Goal: Information Seeking & Learning: Learn about a topic

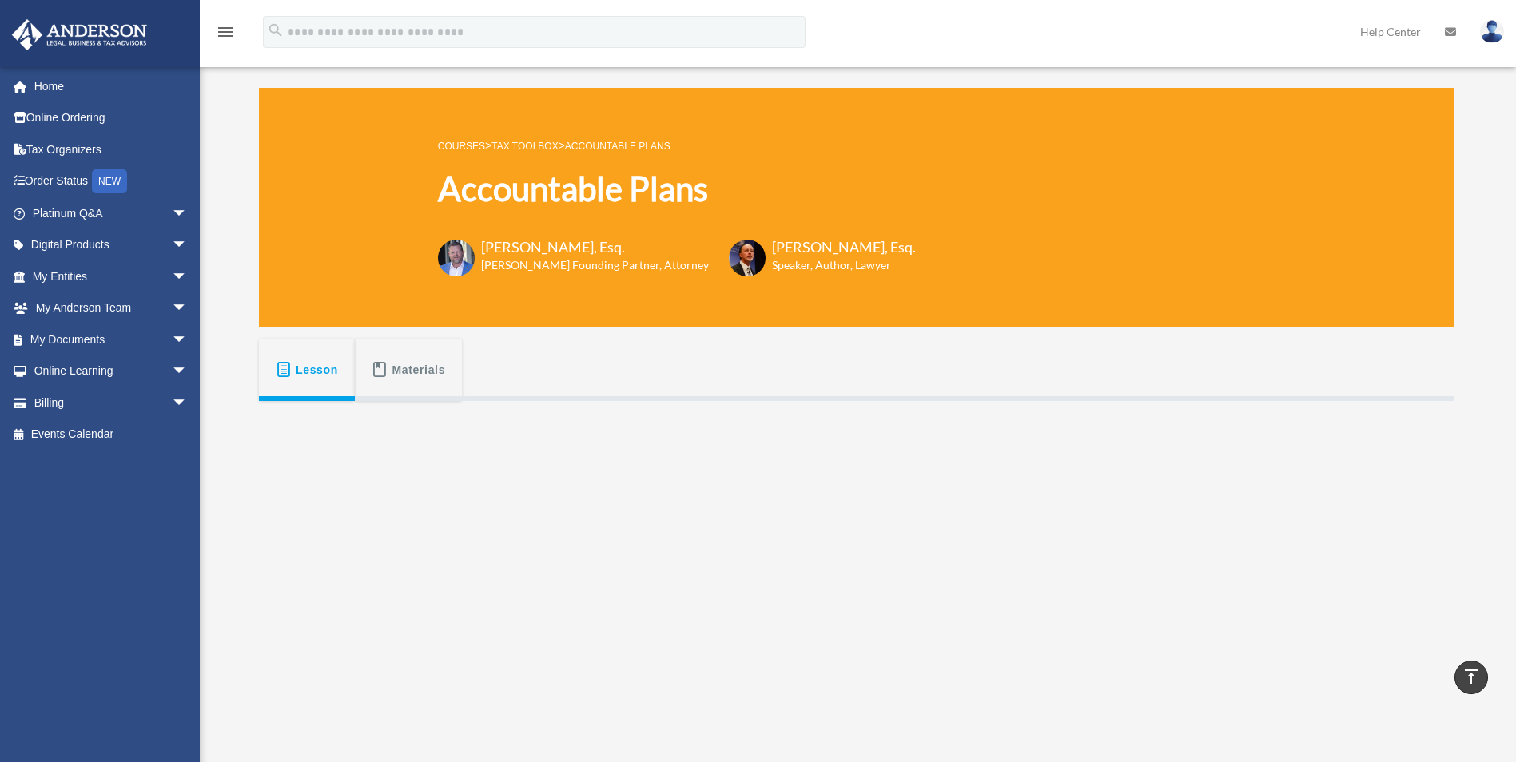
scroll to position [320, 0]
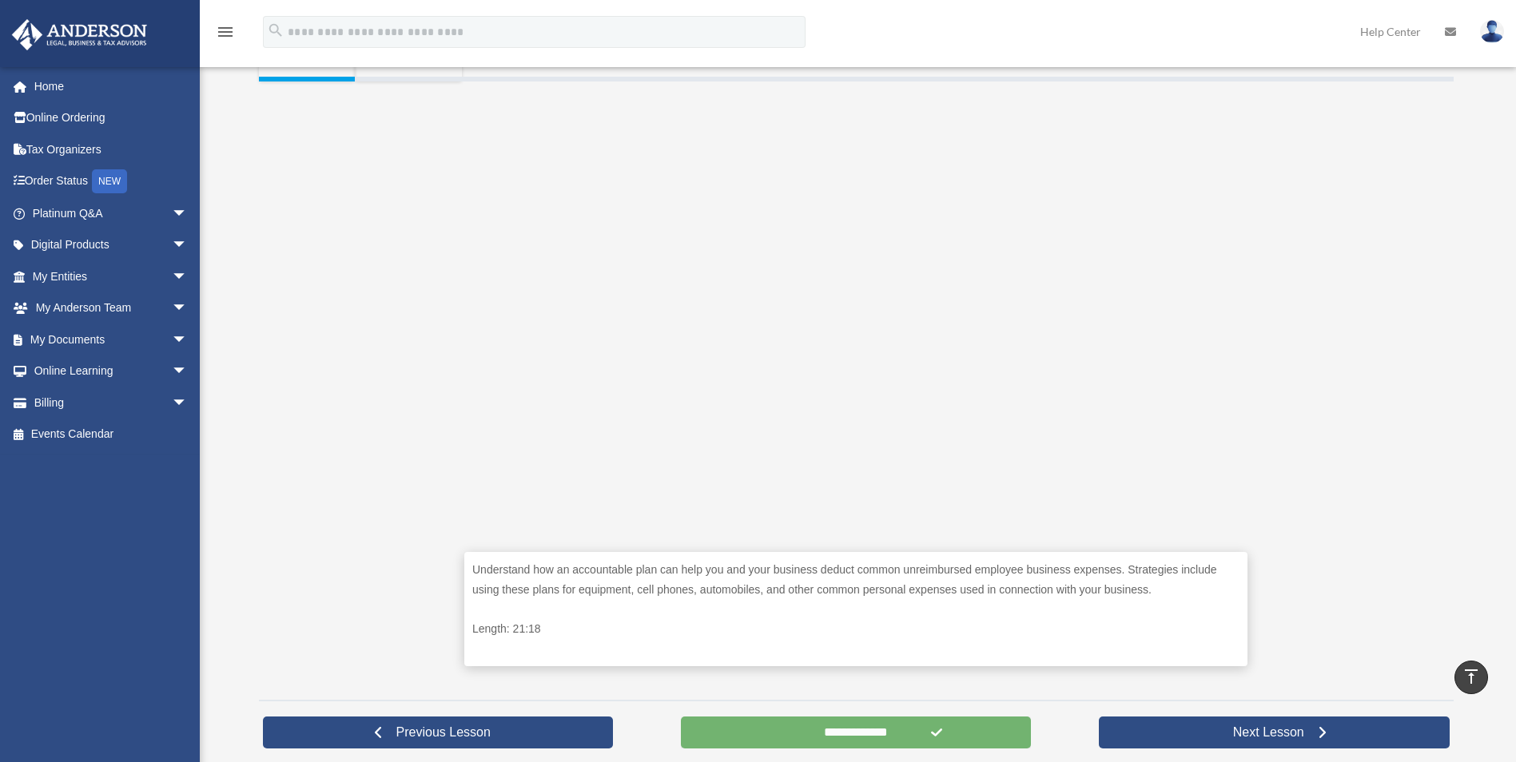
click at [956, 737] on input "**********" at bounding box center [856, 733] width 351 height 32
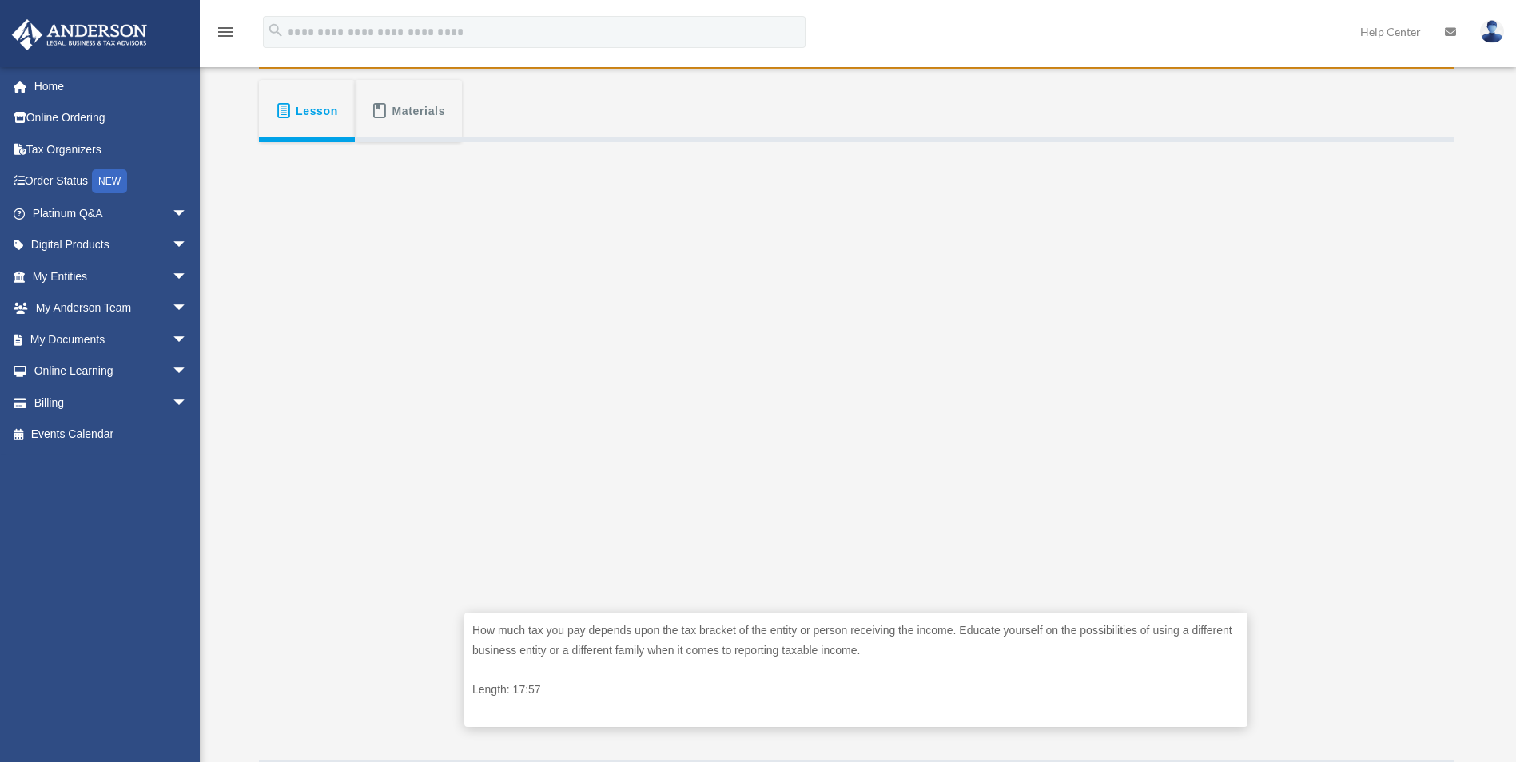
scroll to position [320, 0]
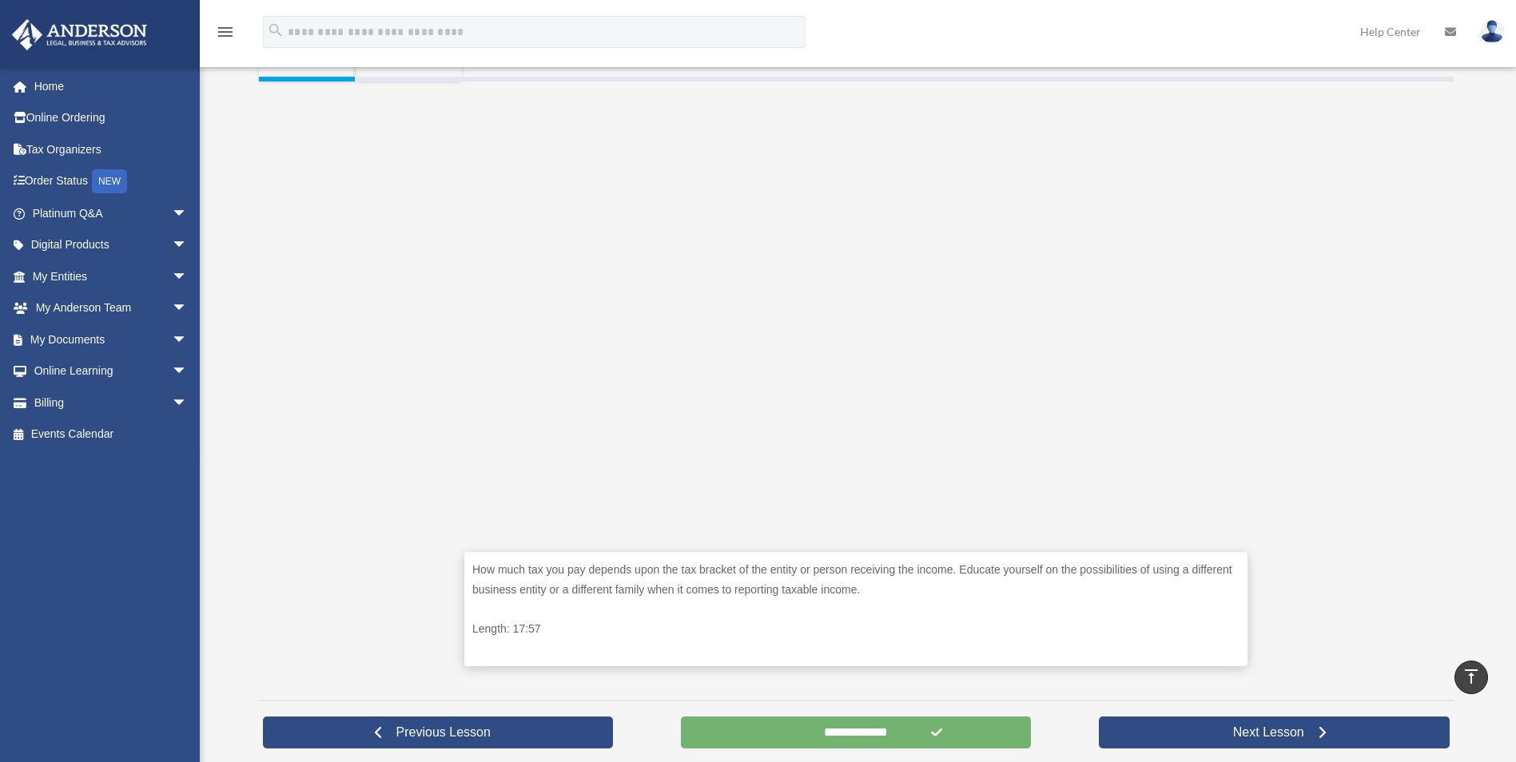
drag, startPoint x: 888, startPoint y: 733, endPoint x: 885, endPoint y: 722, distance: 11.4
click at [888, 733] on input "**********" at bounding box center [856, 733] width 351 height 32
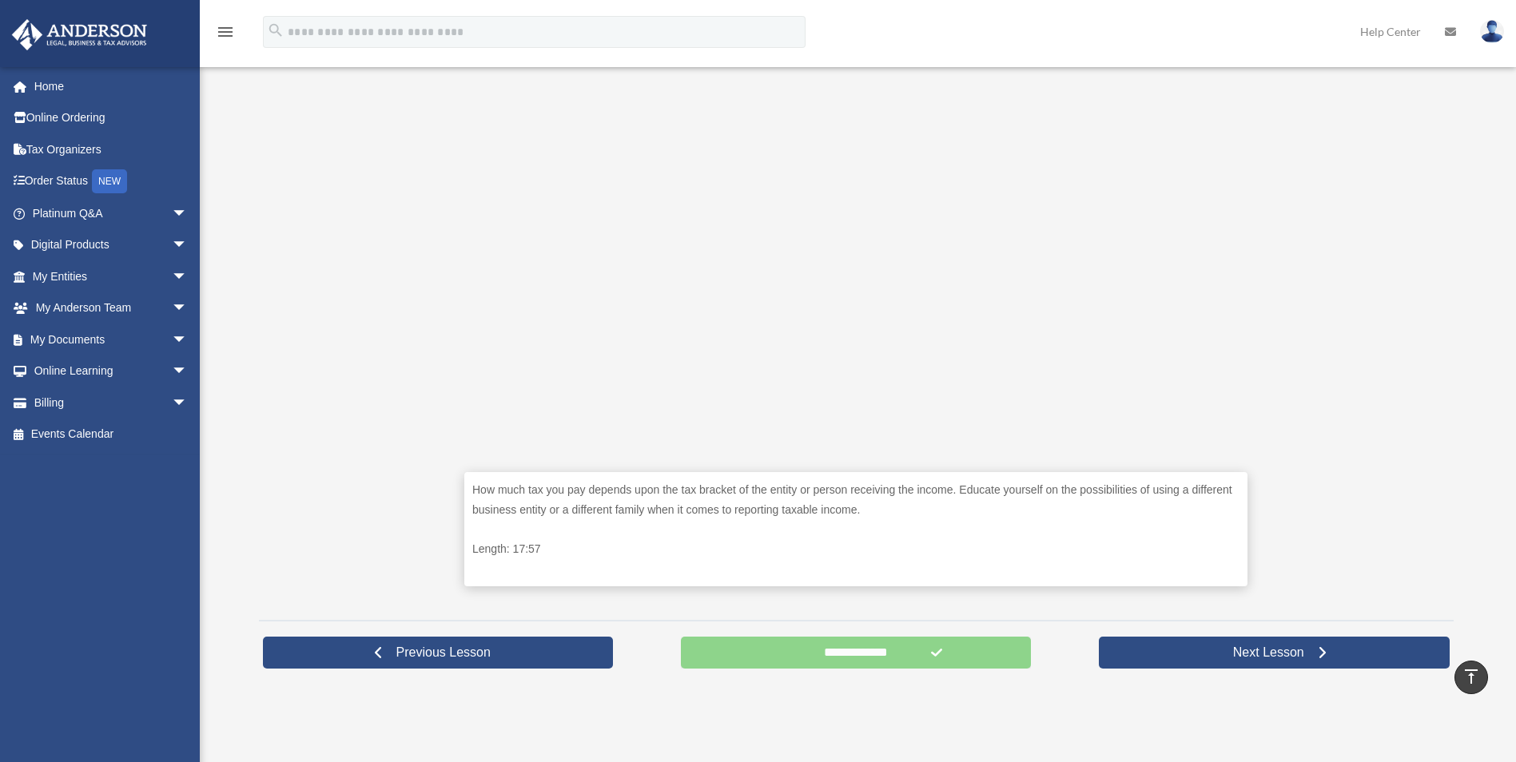
scroll to position [404, 0]
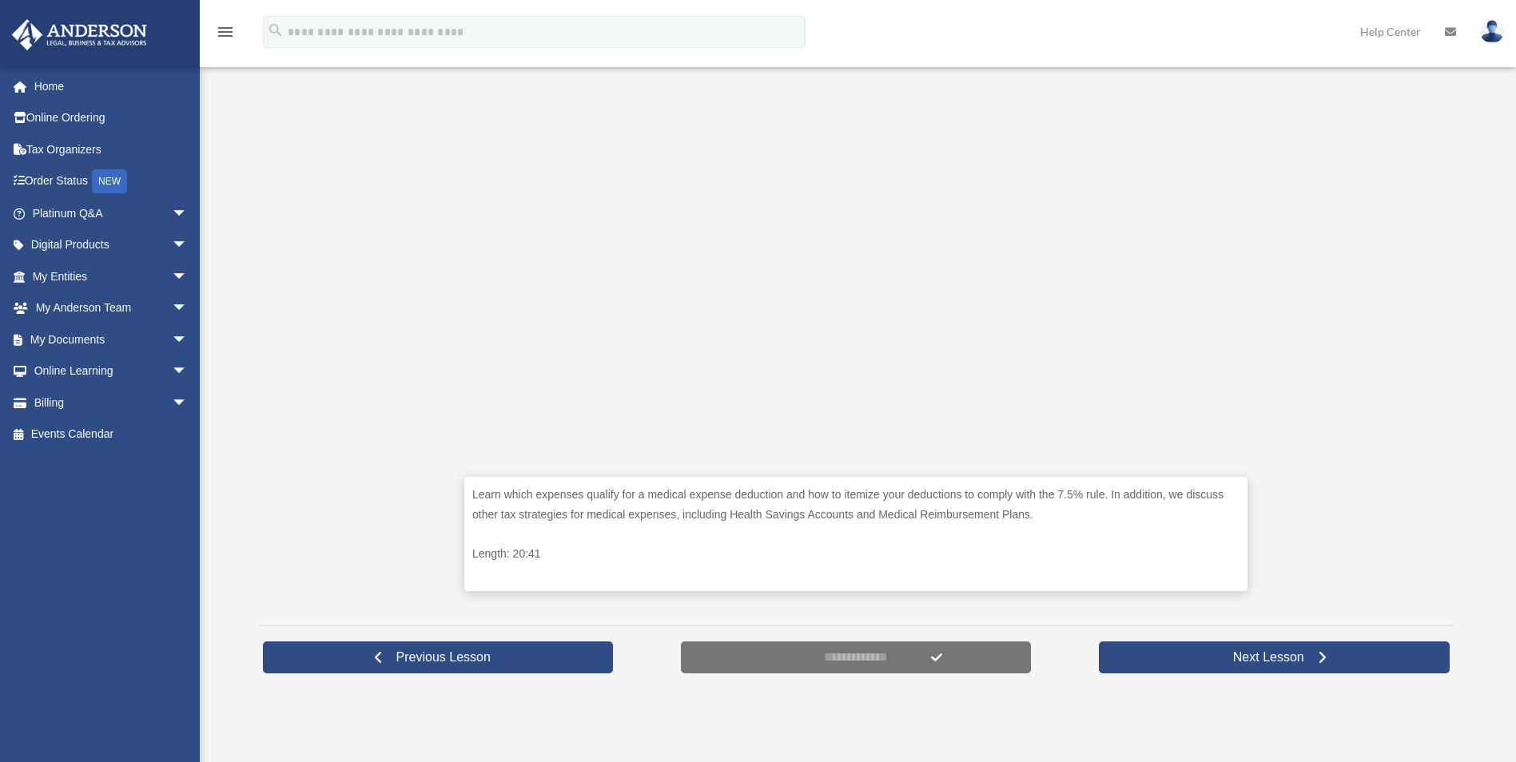
scroll to position [399, 0]
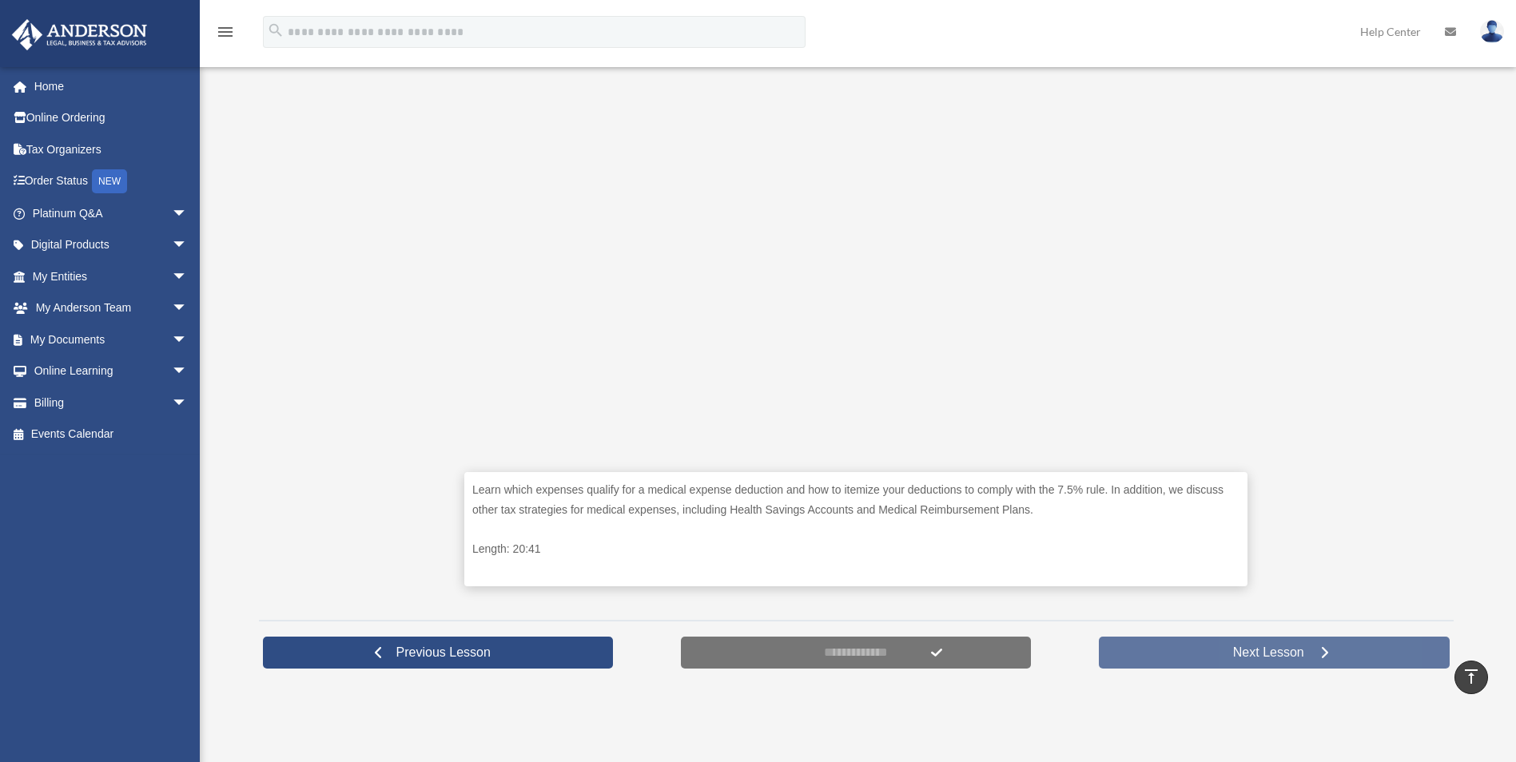
click at [1212, 649] on link "Next Lesson" at bounding box center [1274, 653] width 351 height 32
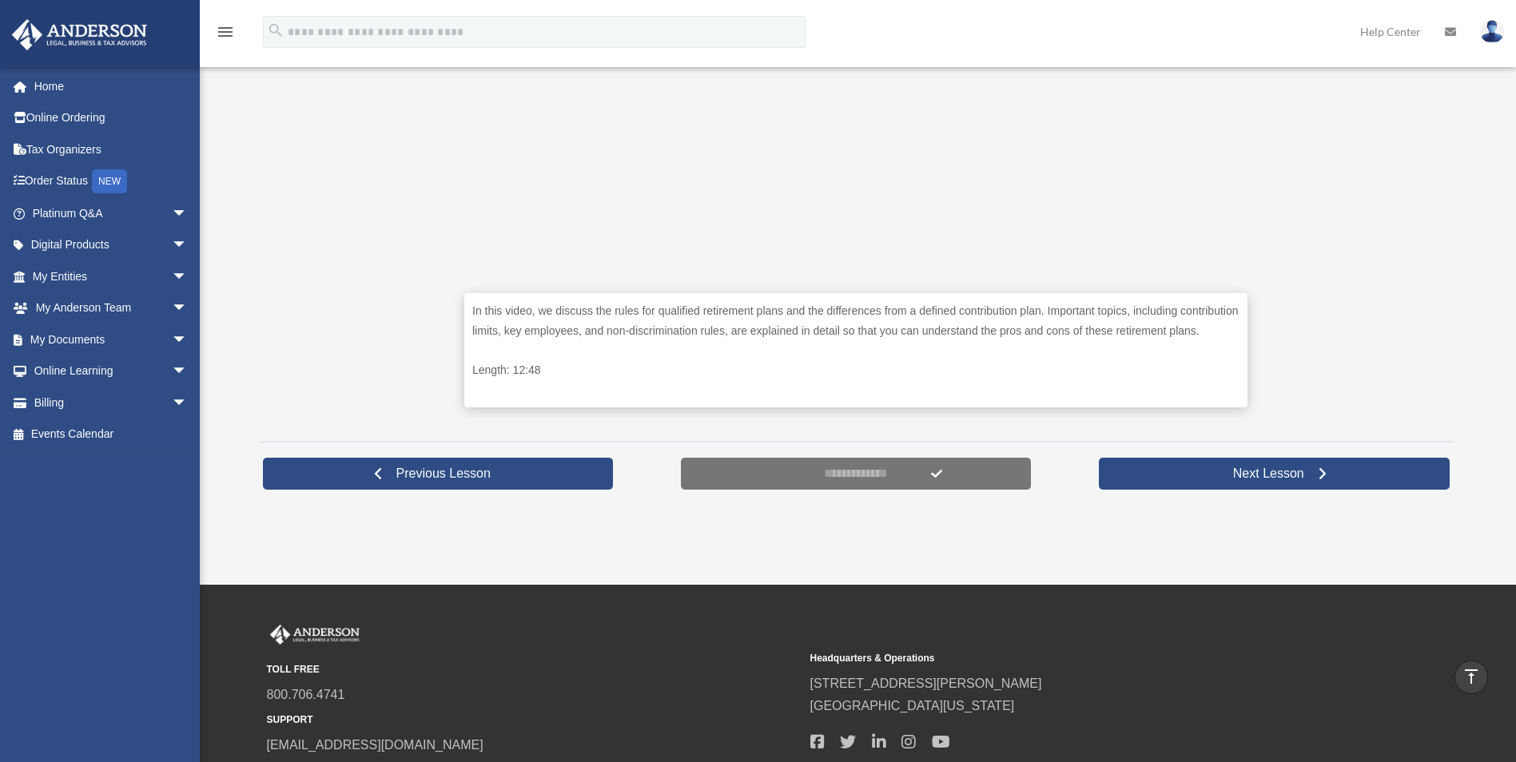
scroll to position [461, 0]
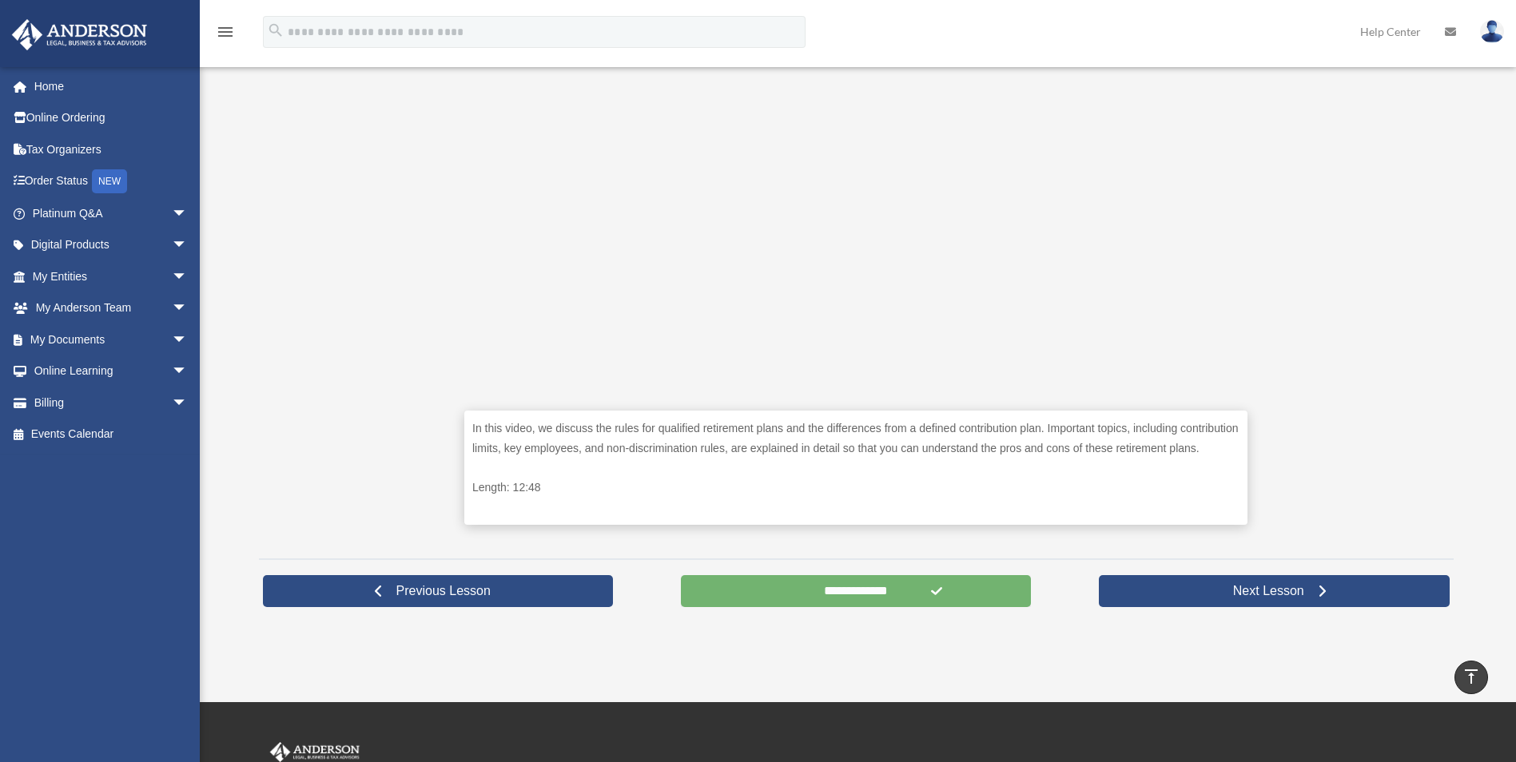
click at [919, 594] on input "**********" at bounding box center [856, 591] width 351 height 32
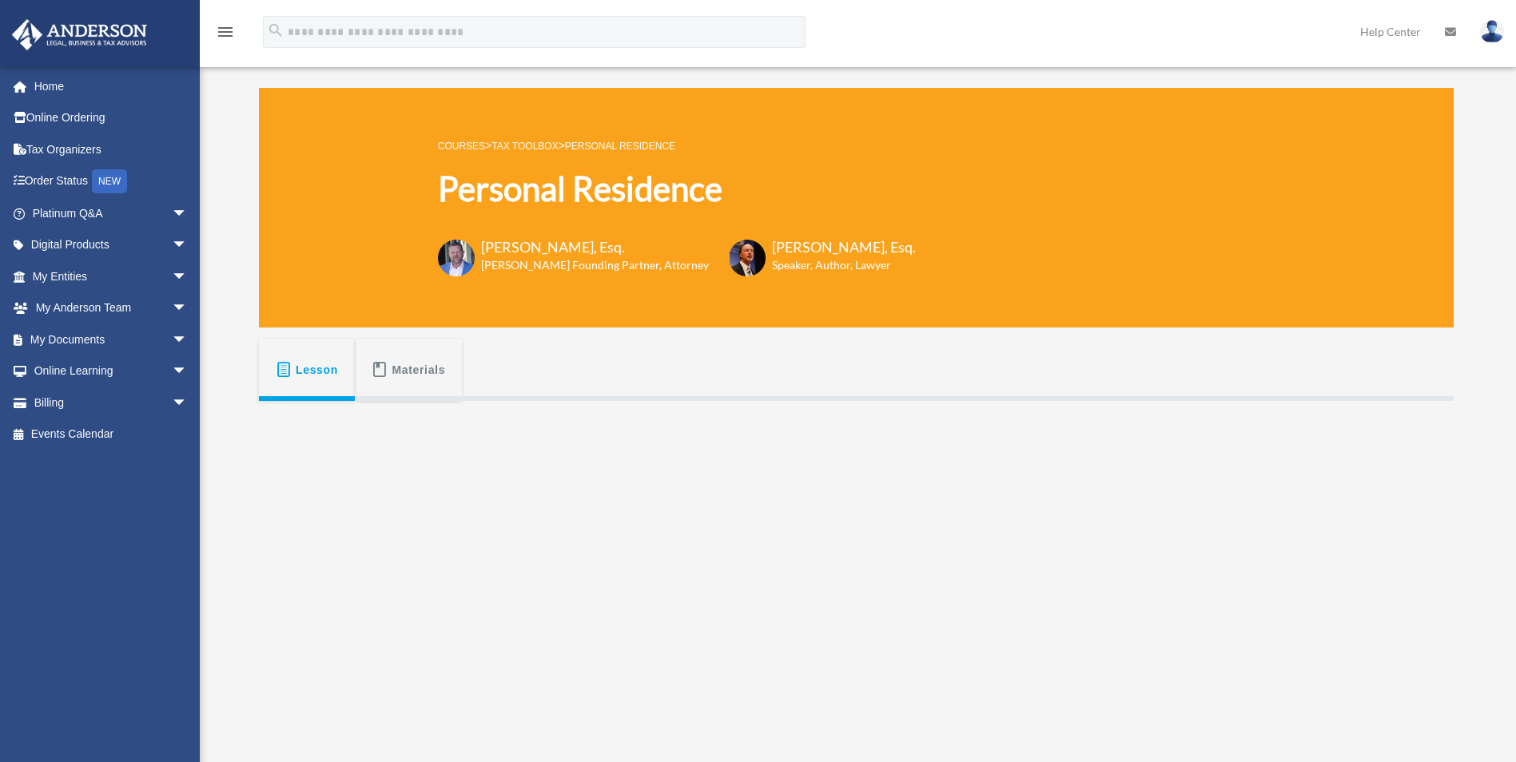
click at [540, 141] on link "Tax Toolbox" at bounding box center [524, 146] width 66 height 11
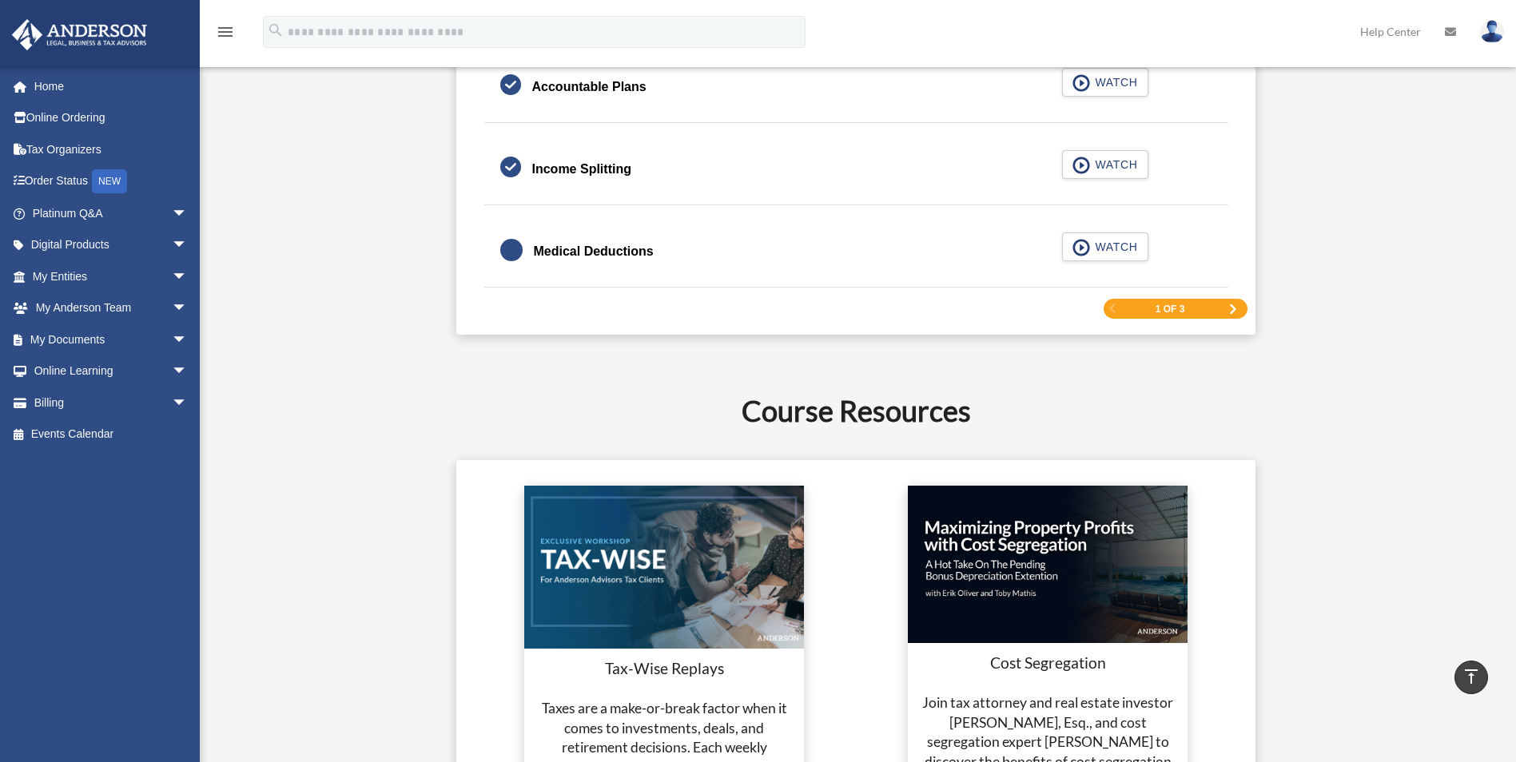
scroll to position [2557, 0]
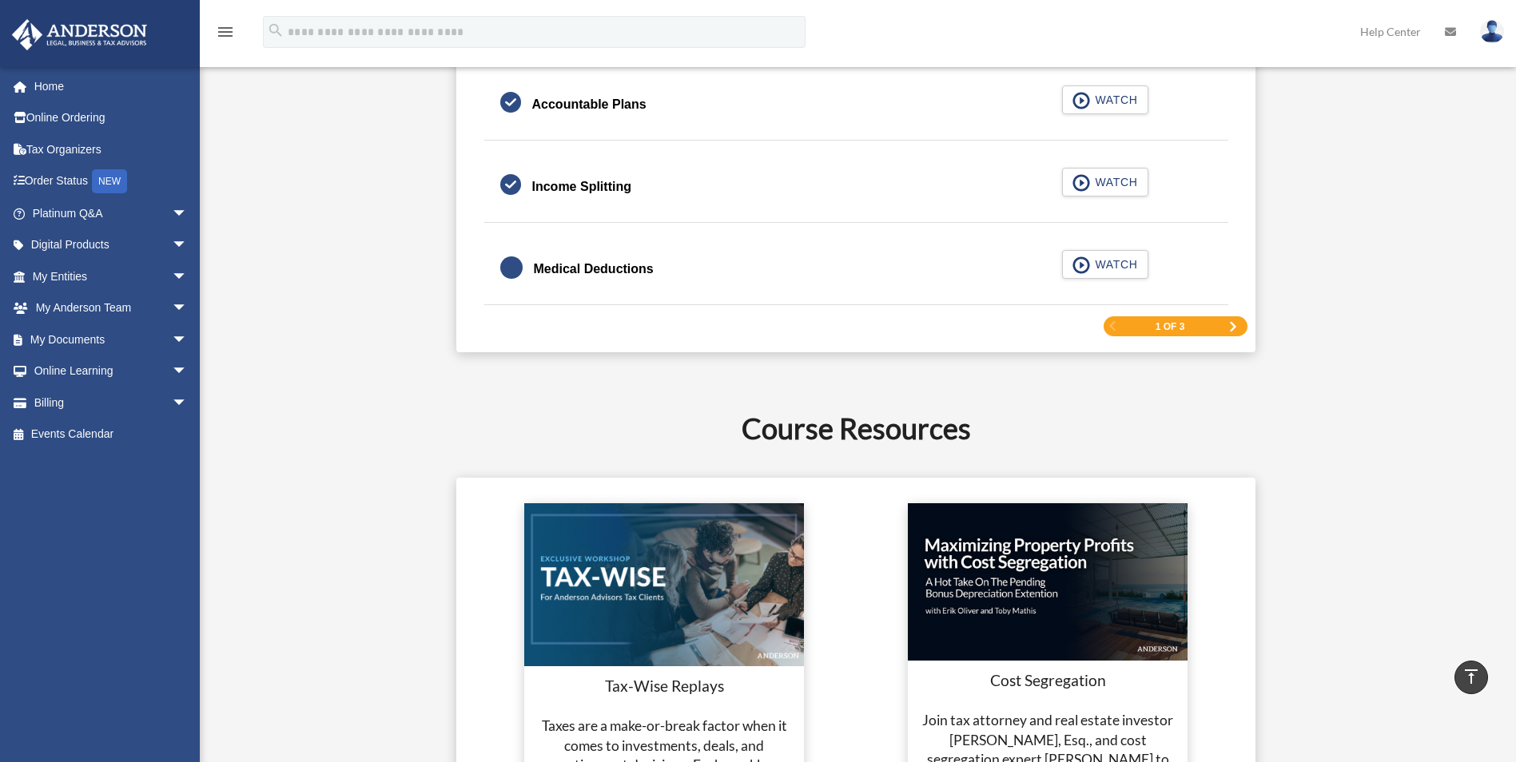
click at [1236, 331] on span "Next Page" at bounding box center [1233, 327] width 10 height 10
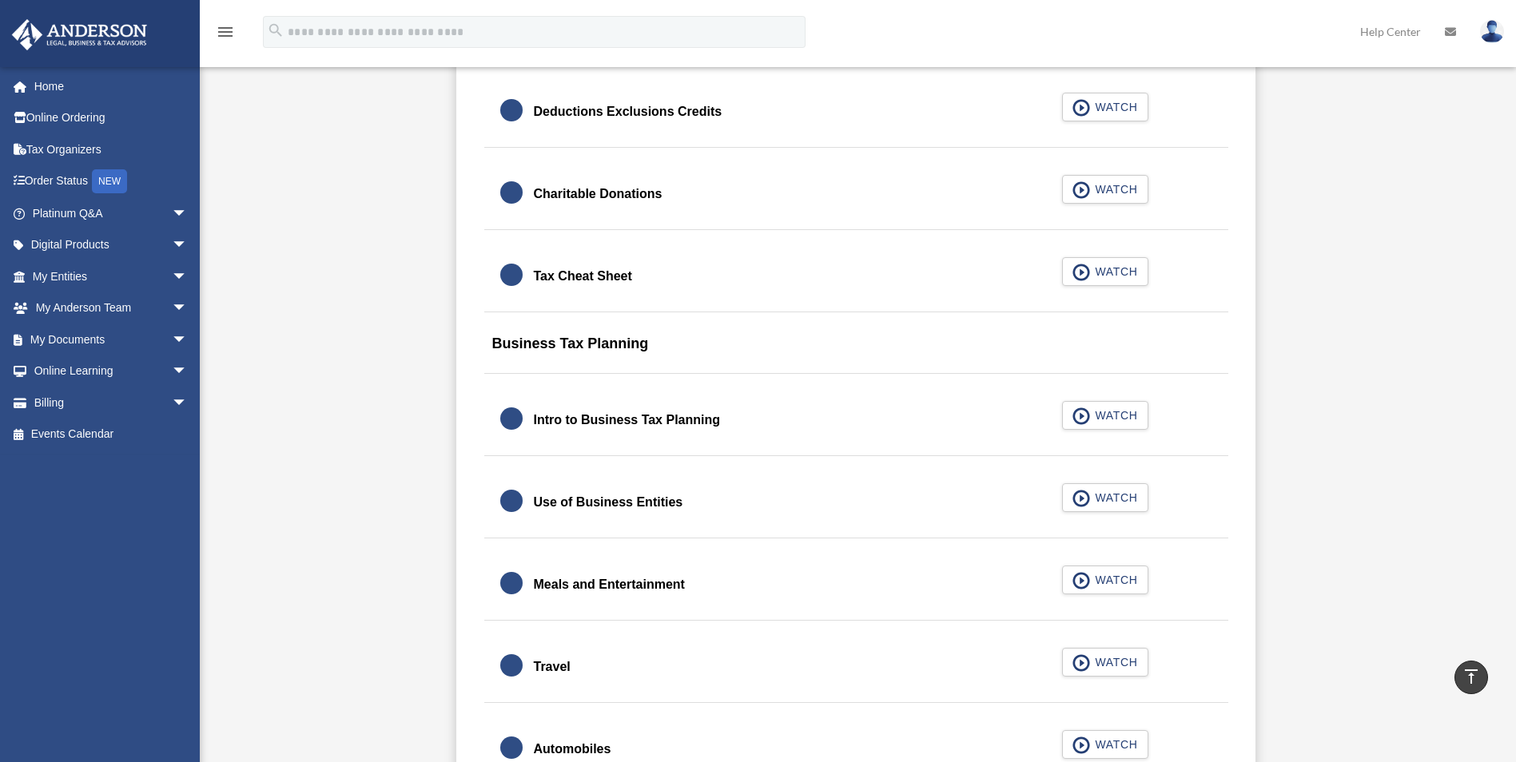
scroll to position [1171, 0]
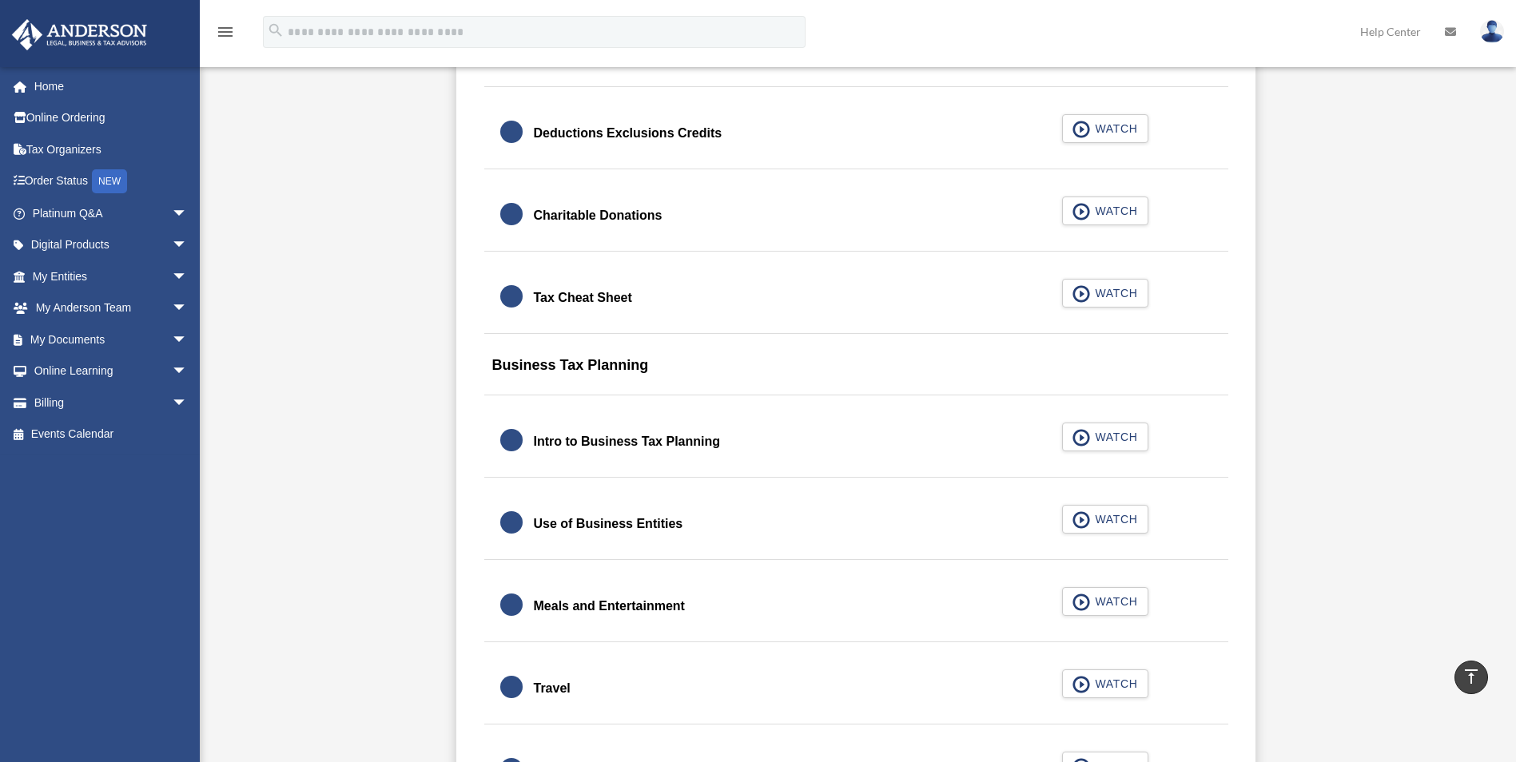
click at [599, 289] on div "Tax Cheat Sheet" at bounding box center [583, 298] width 98 height 22
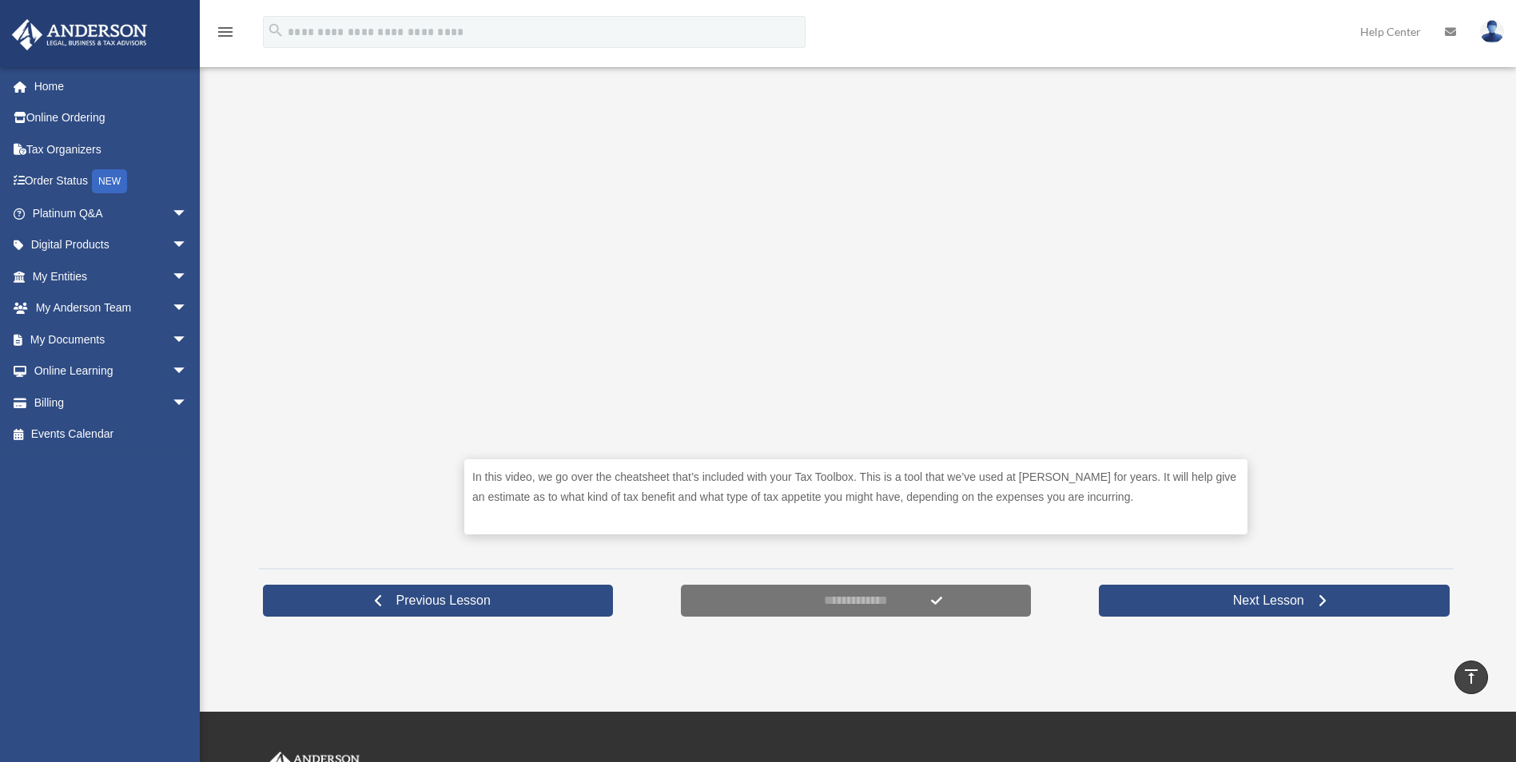
scroll to position [422, 0]
